Goal: Find specific page/section: Find specific page/section

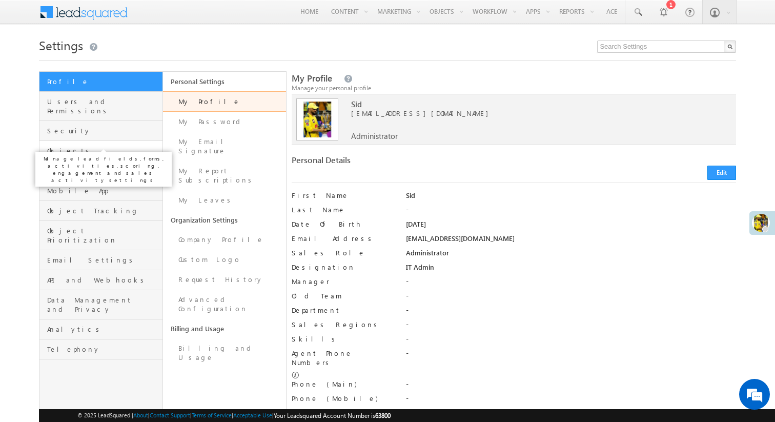
click at [111, 146] on span "Objects" at bounding box center [103, 150] width 113 height 9
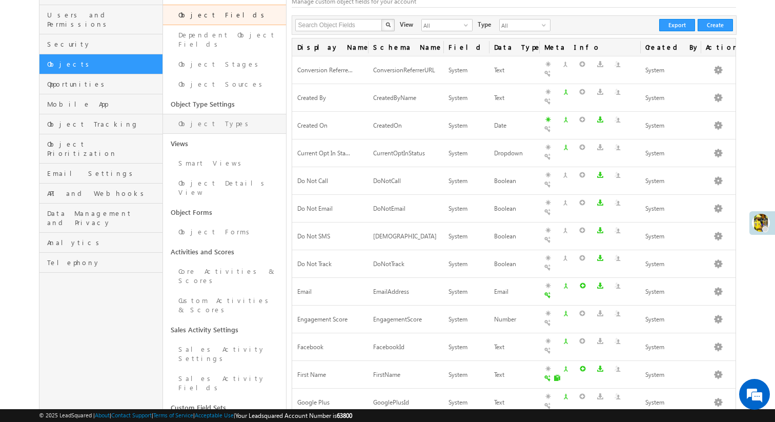
scroll to position [88, 0]
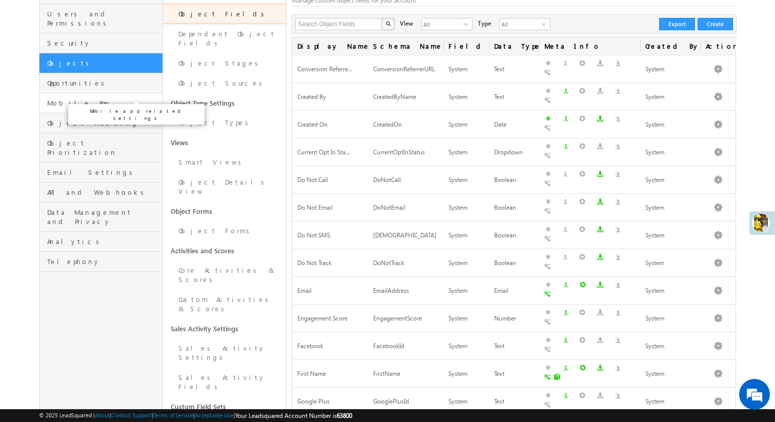
click at [105, 98] on span "Mobile App" at bounding box center [103, 102] width 113 height 9
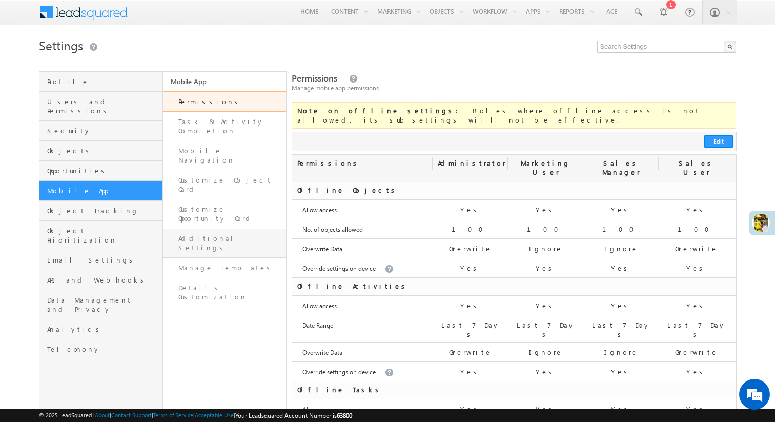
click at [234, 229] on link "Additional Settings" at bounding box center [225, 243] width 124 height 29
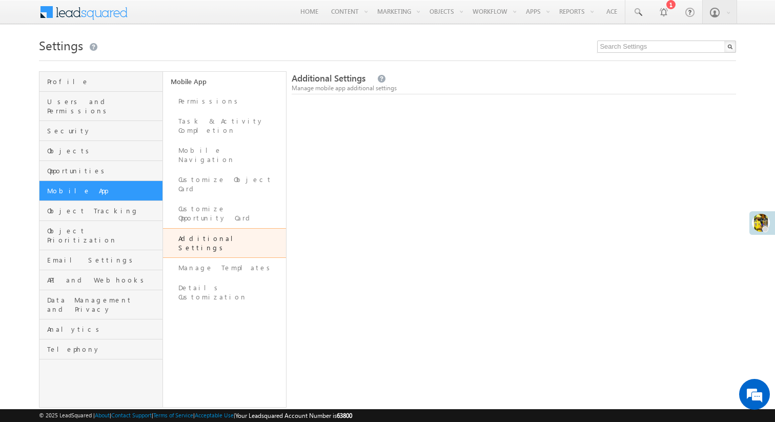
scroll to position [27, 0]
